Goal: Task Accomplishment & Management: Manage account settings

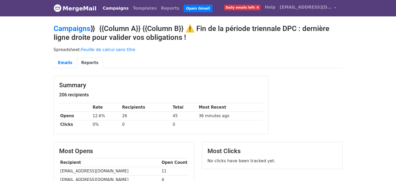
drag, startPoint x: 251, startPoint y: 94, endPoint x: 257, endPoint y: 170, distance: 75.9
click at [257, 170] on main "Campaigns ⟫ {{Column A}} {{Column B}} ⚠️ Fin de la période triennale DPC : dern…" at bounding box center [198, 172] width 297 height 297
click at [111, 7] on link "Campaigns" at bounding box center [116, 8] width 30 height 10
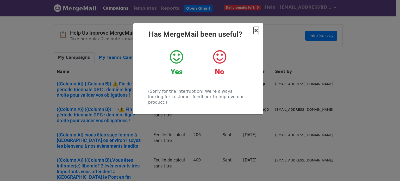
click at [258, 31] on span "×" at bounding box center [255, 30] width 5 height 7
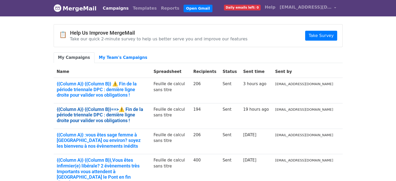
click at [120, 108] on link "{{Column A}} {{Column B}}==>⚠️ Fin de la période triennale DPC : dernière ligne…" at bounding box center [102, 114] width 91 height 17
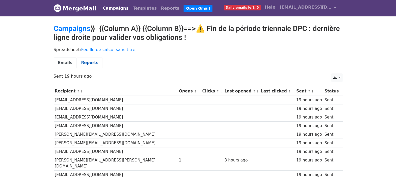
click at [83, 59] on link "Reports" at bounding box center [90, 62] width 26 height 11
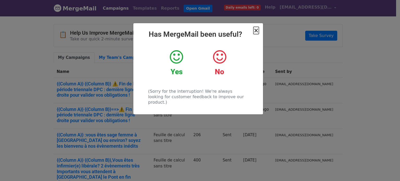
click at [255, 31] on span "×" at bounding box center [255, 30] width 5 height 7
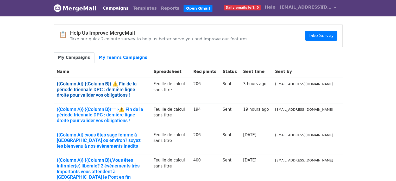
click at [118, 85] on link "{{Column A}} {{Column B}} ⚠️ Fin de la période triennale DPC : dernière ligne d…" at bounding box center [102, 89] width 91 height 17
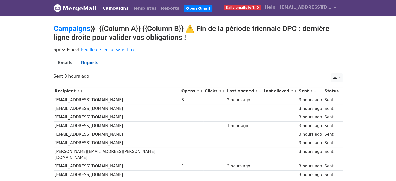
click at [87, 61] on link "Reports" at bounding box center [90, 62] width 26 height 11
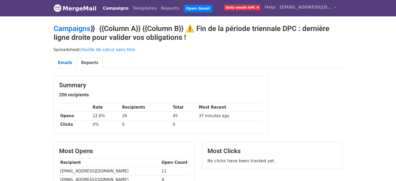
click at [109, 9] on link "Campaigns" at bounding box center [116, 8] width 30 height 10
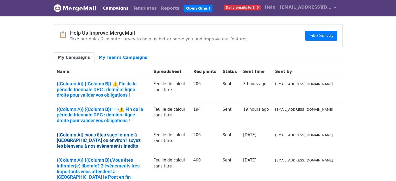
click at [94, 135] on link "{{Column A}} :vous êtes sage femme à [GEOGRAPHIC_DATA] ou environ? soyez les bi…" at bounding box center [102, 140] width 91 height 17
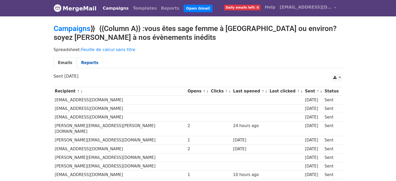
click at [88, 62] on link "Reports" at bounding box center [90, 62] width 26 height 11
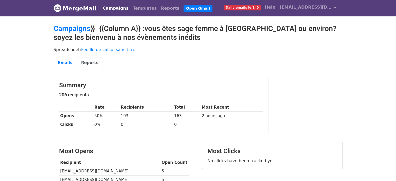
click at [117, 11] on link "Campaigns" at bounding box center [116, 8] width 30 height 10
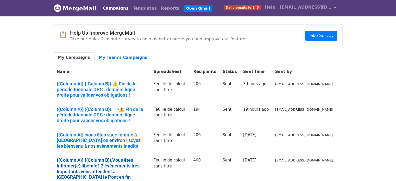
click at [132, 161] on link "{{Column A}} {{Column B}},Vous êtes infirmier(e) libérale? 2 évènements très Im…" at bounding box center [102, 171] width 91 height 28
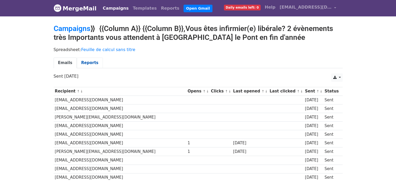
click at [86, 64] on link "Reports" at bounding box center [90, 62] width 26 height 11
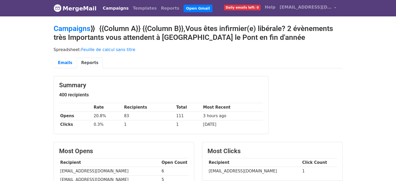
click at [111, 6] on link "Campaigns" at bounding box center [116, 8] width 30 height 10
